Goal: Find specific fact: Find specific fact

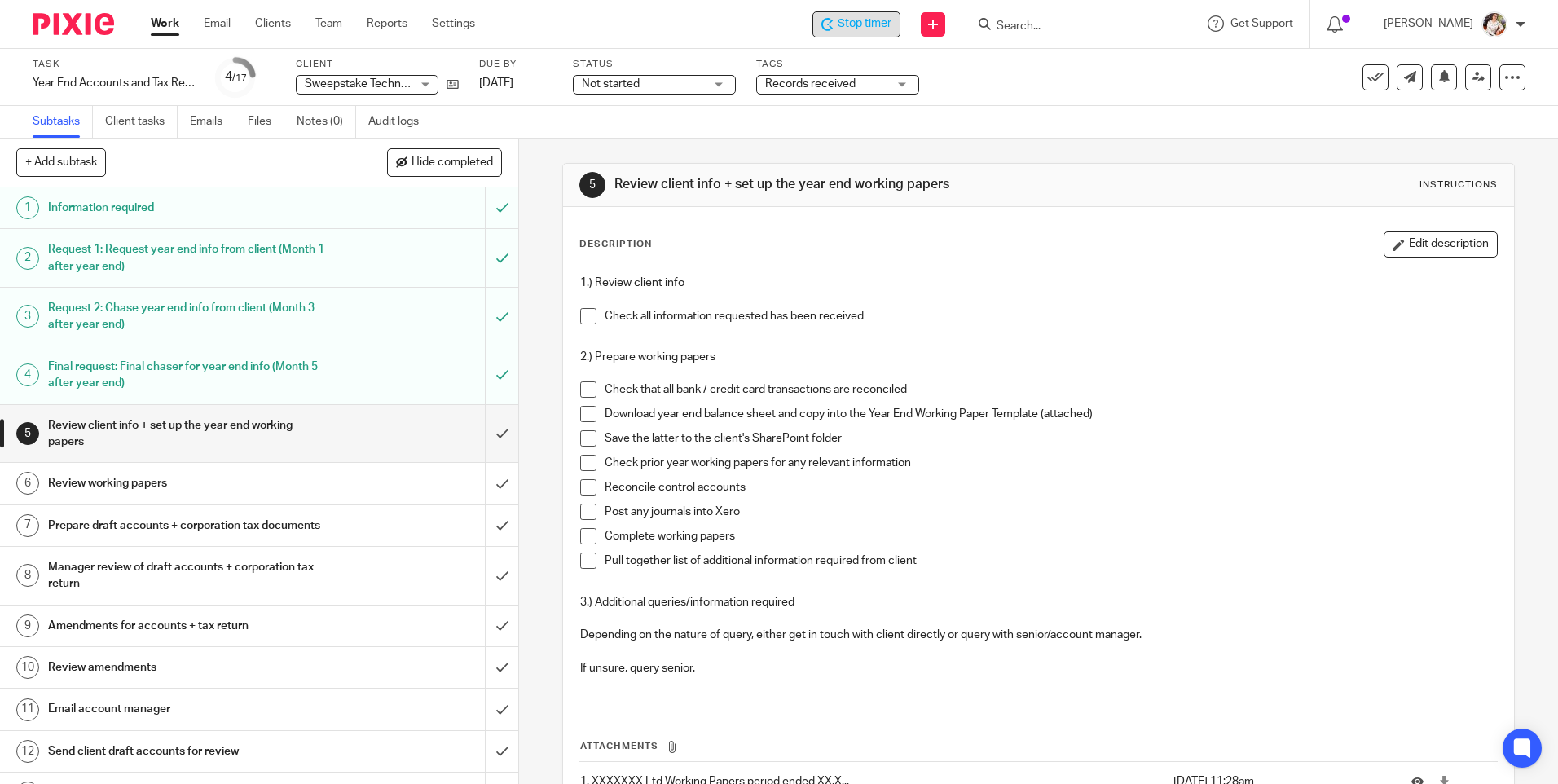
click at [859, 25] on span "Stop timer" at bounding box center [864, 25] width 54 height 18
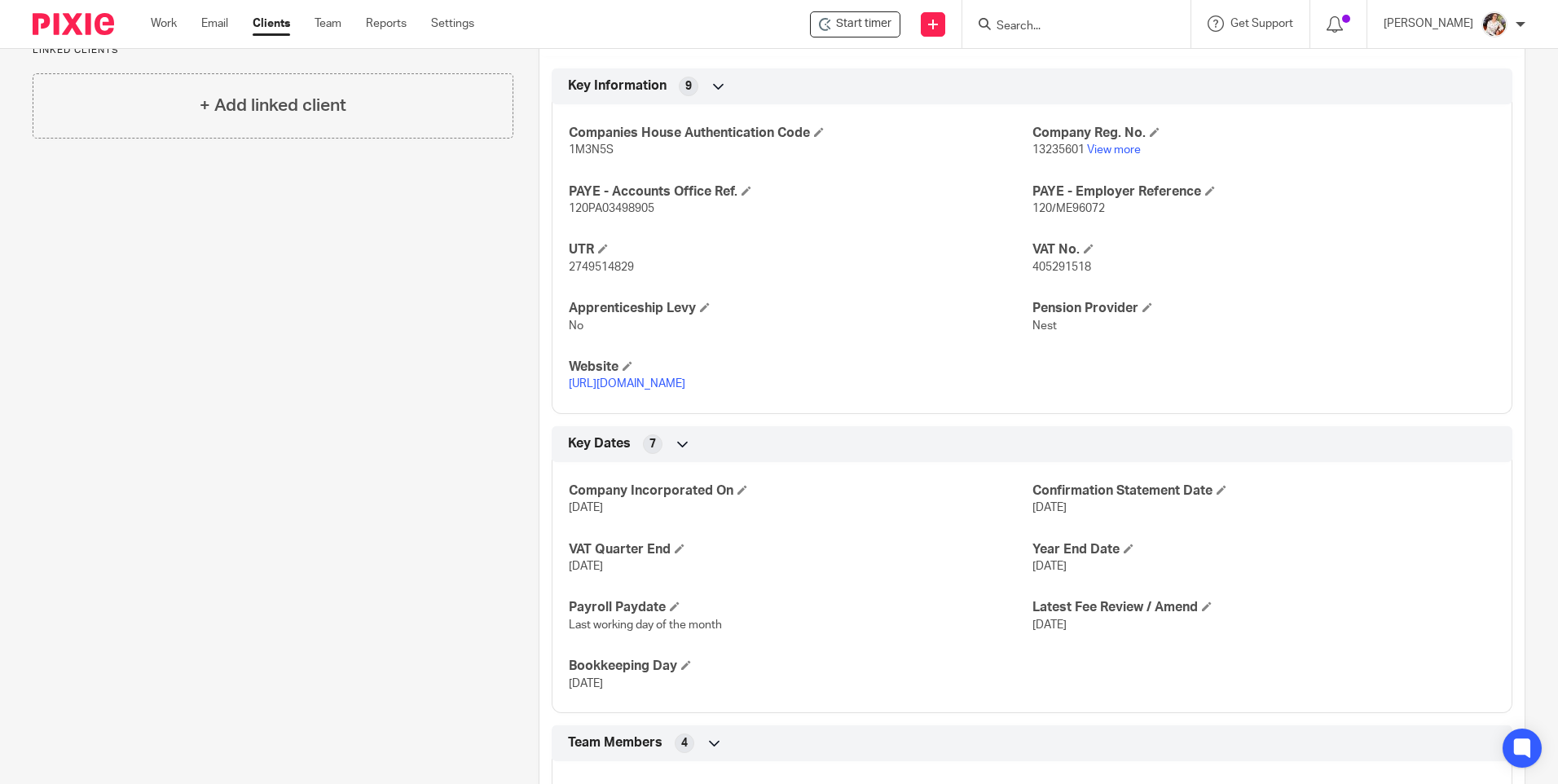
scroll to position [971, 0]
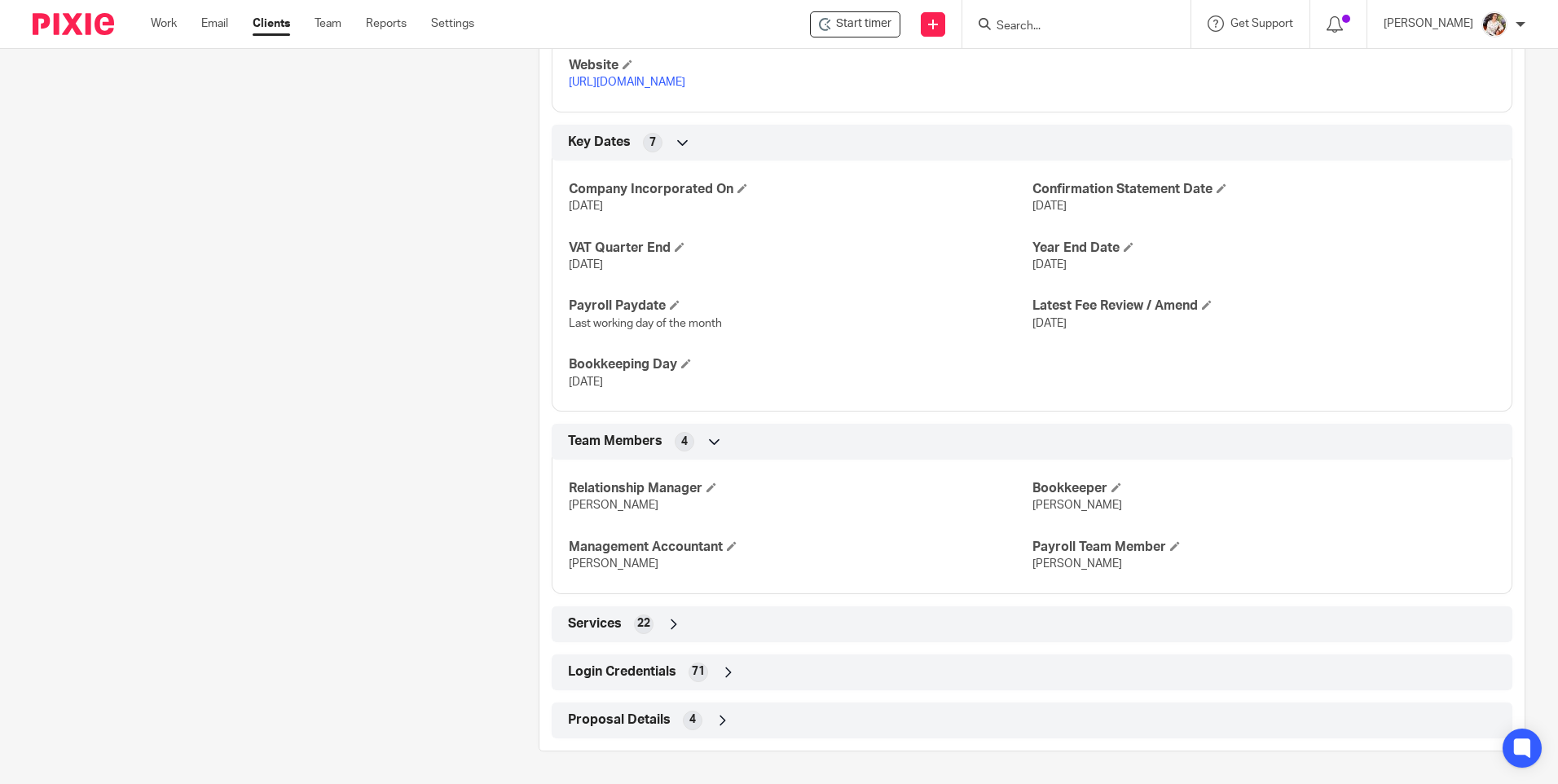
click at [698, 666] on span "71" at bounding box center [698, 671] width 13 height 17
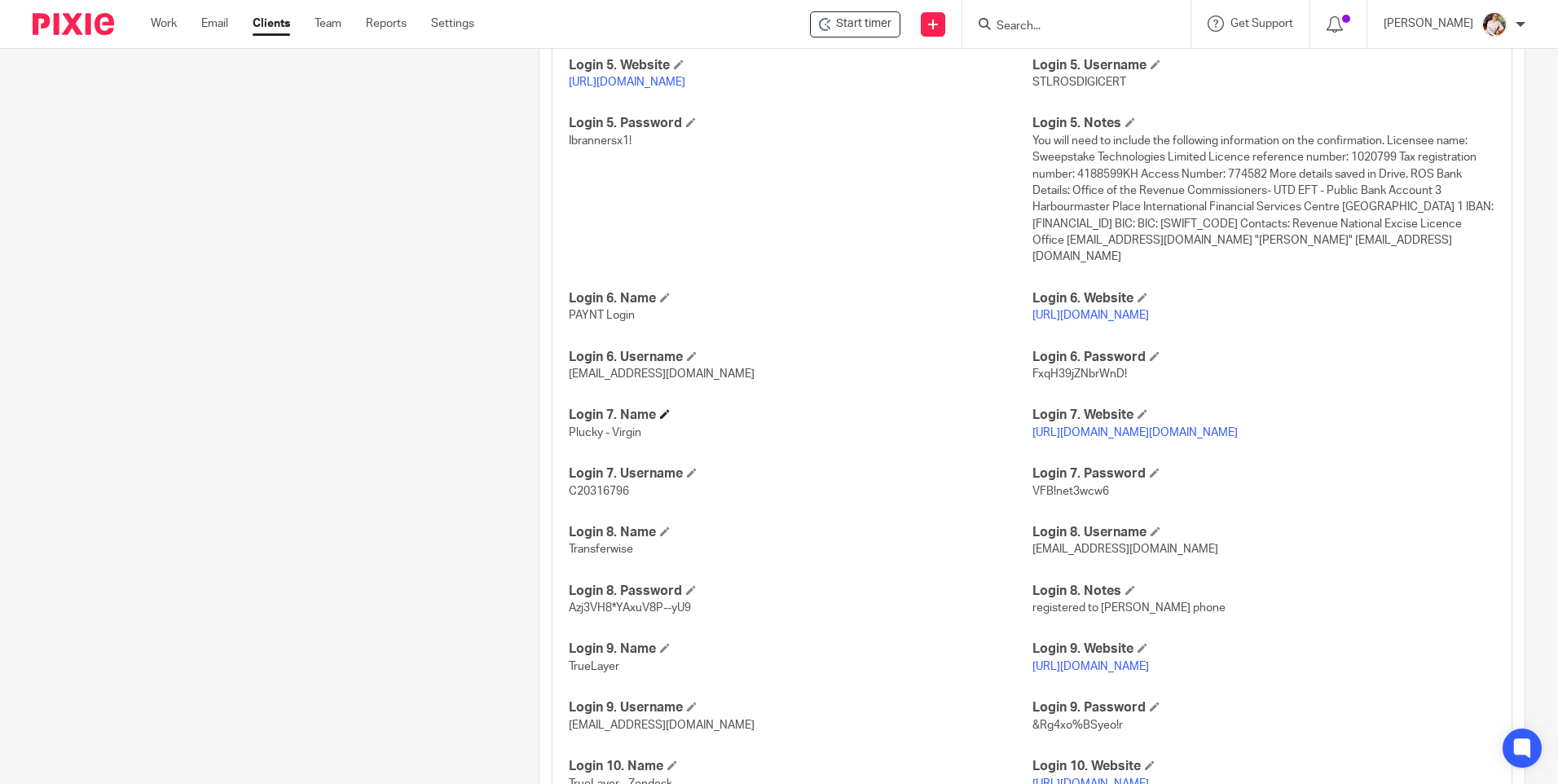
scroll to position [2112, 0]
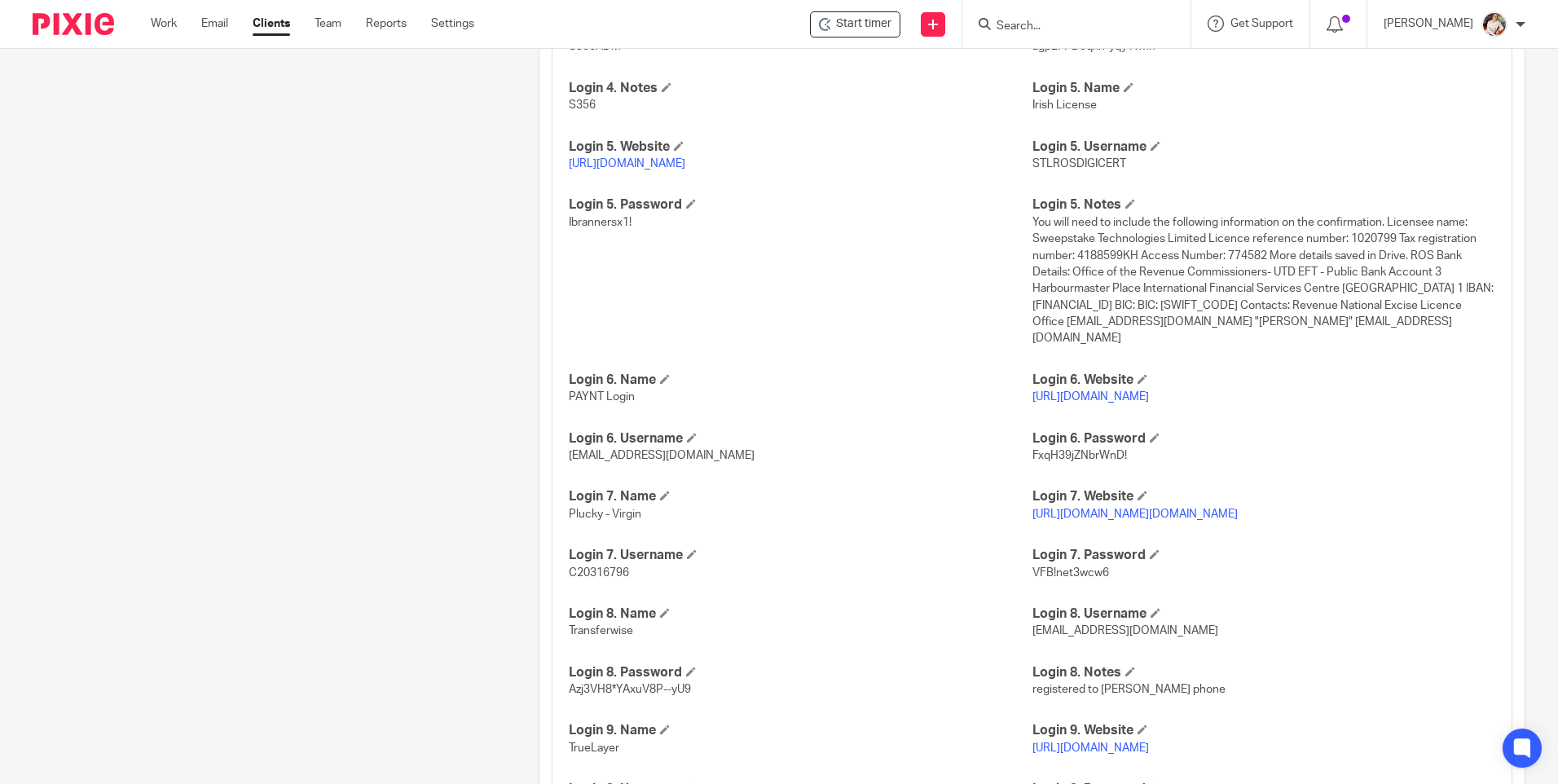
click at [1067, 388] on p "[URL][DOMAIN_NAME]" at bounding box center [1264, 396] width 463 height 17
click at [1067, 400] on link "[URL][DOMAIN_NAME]" at bounding box center [1090, 396] width 117 height 11
drag, startPoint x: 566, startPoint y: 460, endPoint x: 654, endPoint y: 463, distance: 88.1
click at [654, 463] on p "[EMAIL_ADDRESS][DOMAIN_NAME]" at bounding box center [800, 455] width 463 height 17
copy span "[EMAIL_ADDRESS][DOMAIN_NAME]"
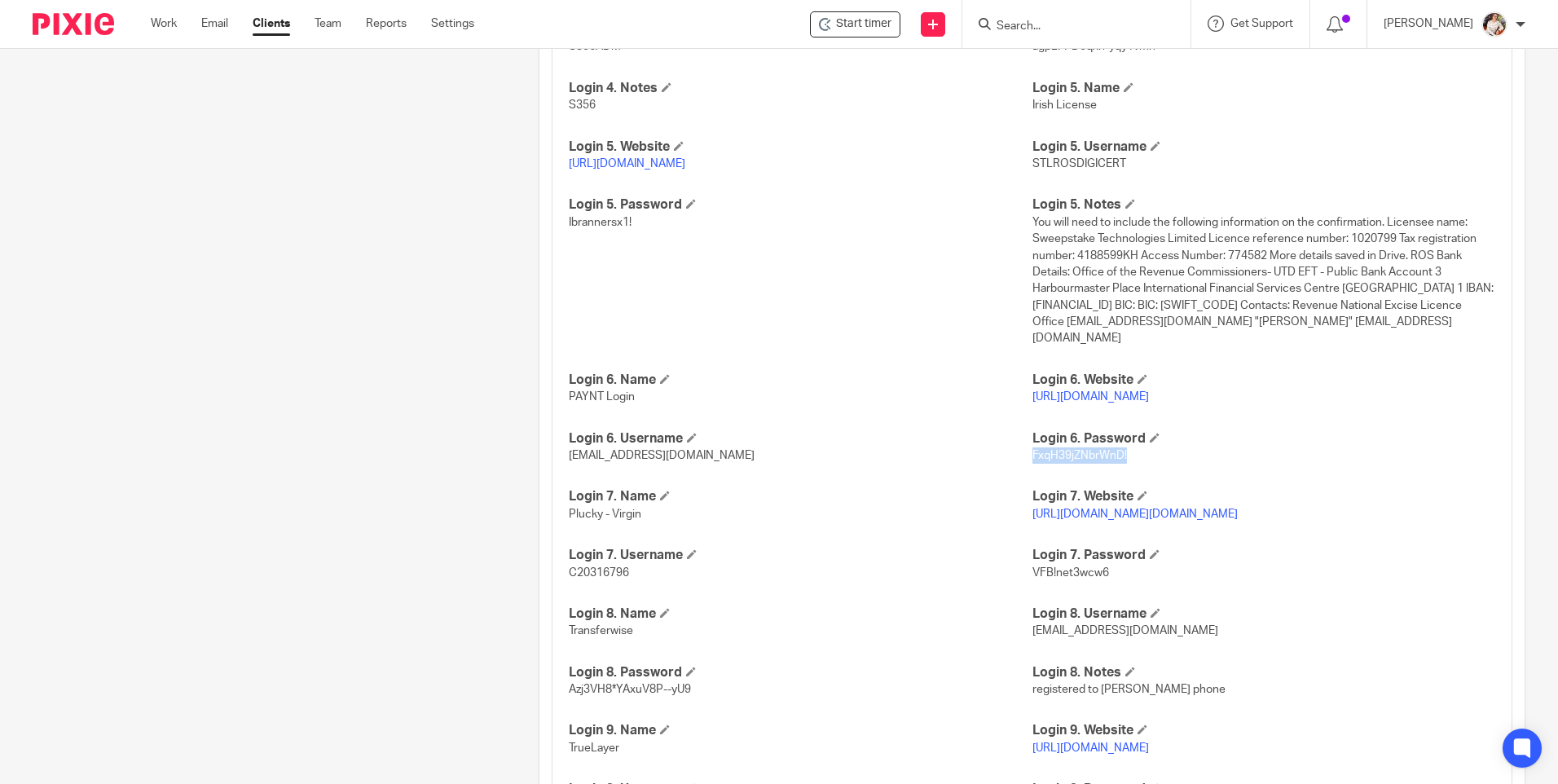
drag, startPoint x: 1026, startPoint y: 453, endPoint x: 1121, endPoint y: 454, distance: 95.0
click at [1121, 454] on p "FxqH39jZNbrWnD!" at bounding box center [1264, 455] width 463 height 17
copy span "FxqH39jZNbrWnD!"
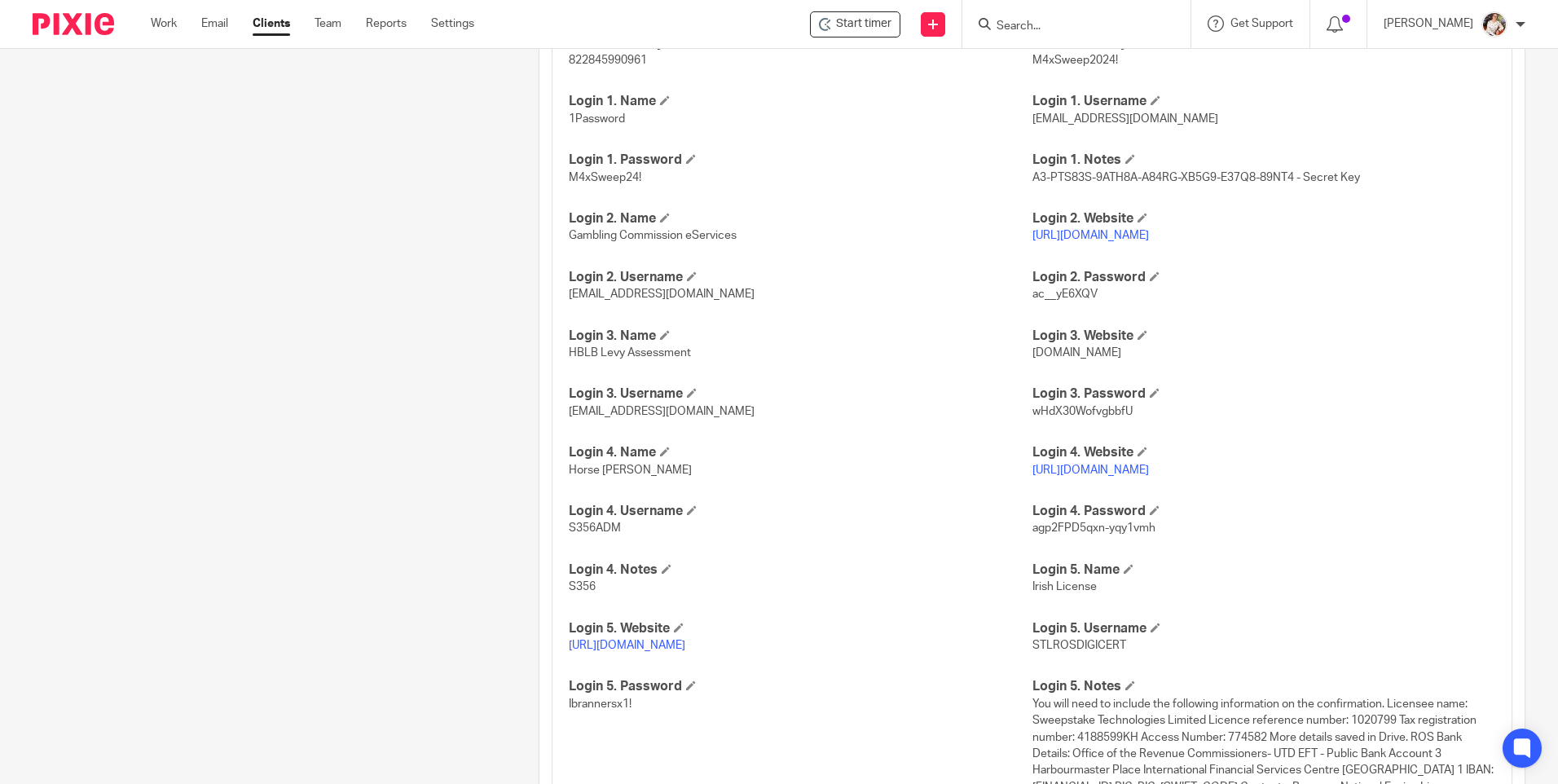
scroll to position [1549, 0]
